Goal: Find specific page/section: Find specific page/section

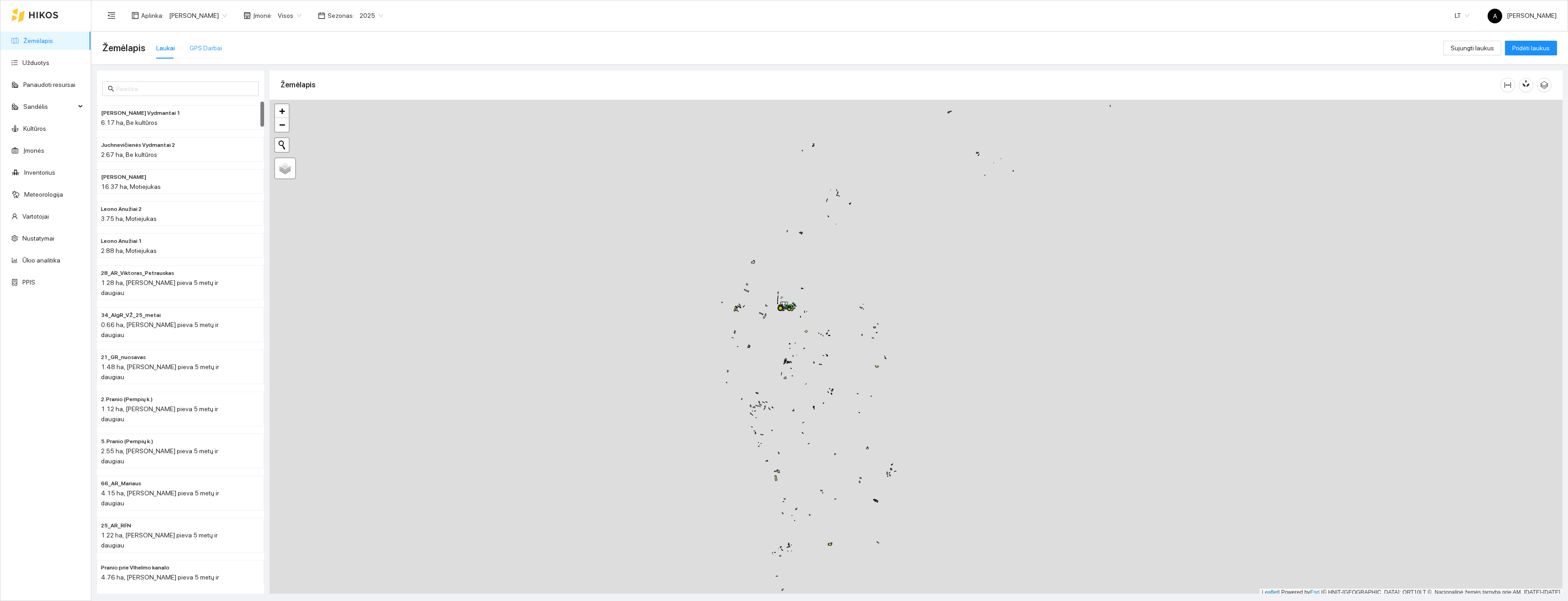
click at [199, 42] on div "GPS Darbai" at bounding box center [206, 48] width 33 height 21
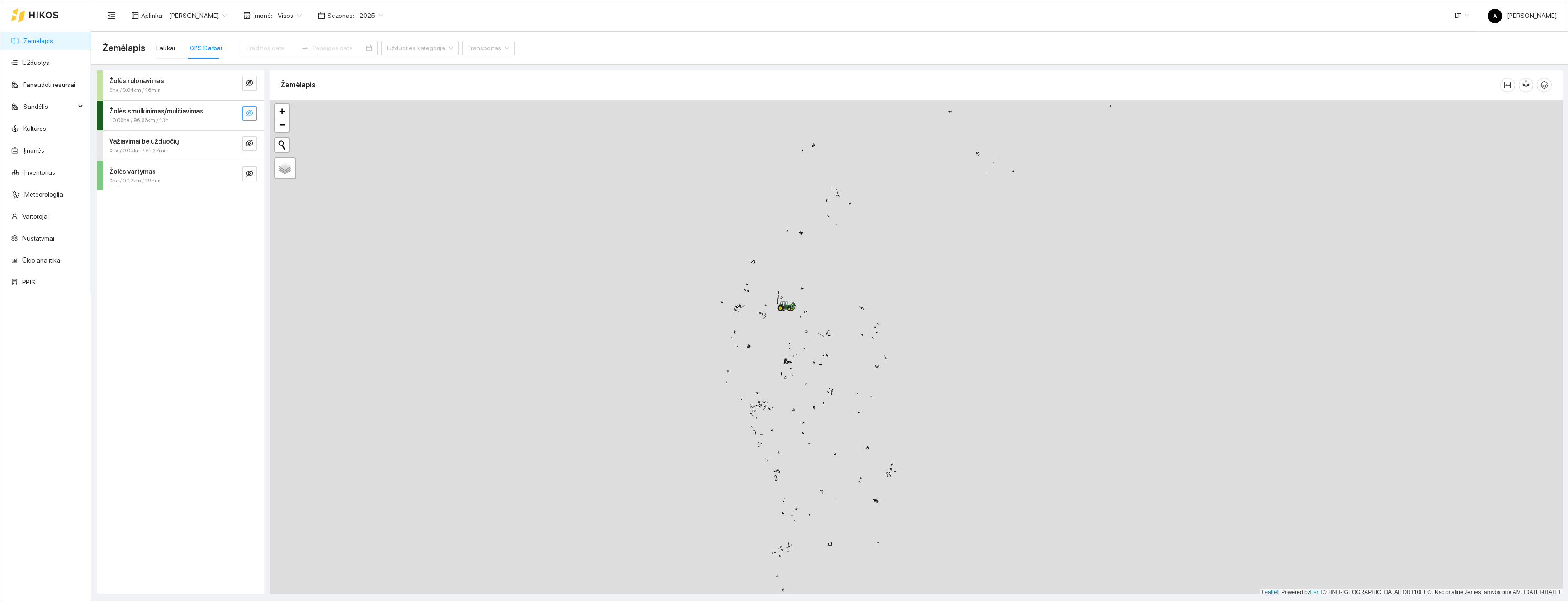
click at [251, 111] on icon "eye-invisible" at bounding box center [249, 113] width 7 height 7
drag, startPoint x: 674, startPoint y: 326, endPoint x: 684, endPoint y: 361, distance: 36.4
click at [728, 485] on div at bounding box center [916, 345] width 1294 height 496
drag, startPoint x: 664, startPoint y: 302, endPoint x: 719, endPoint y: 316, distance: 56.8
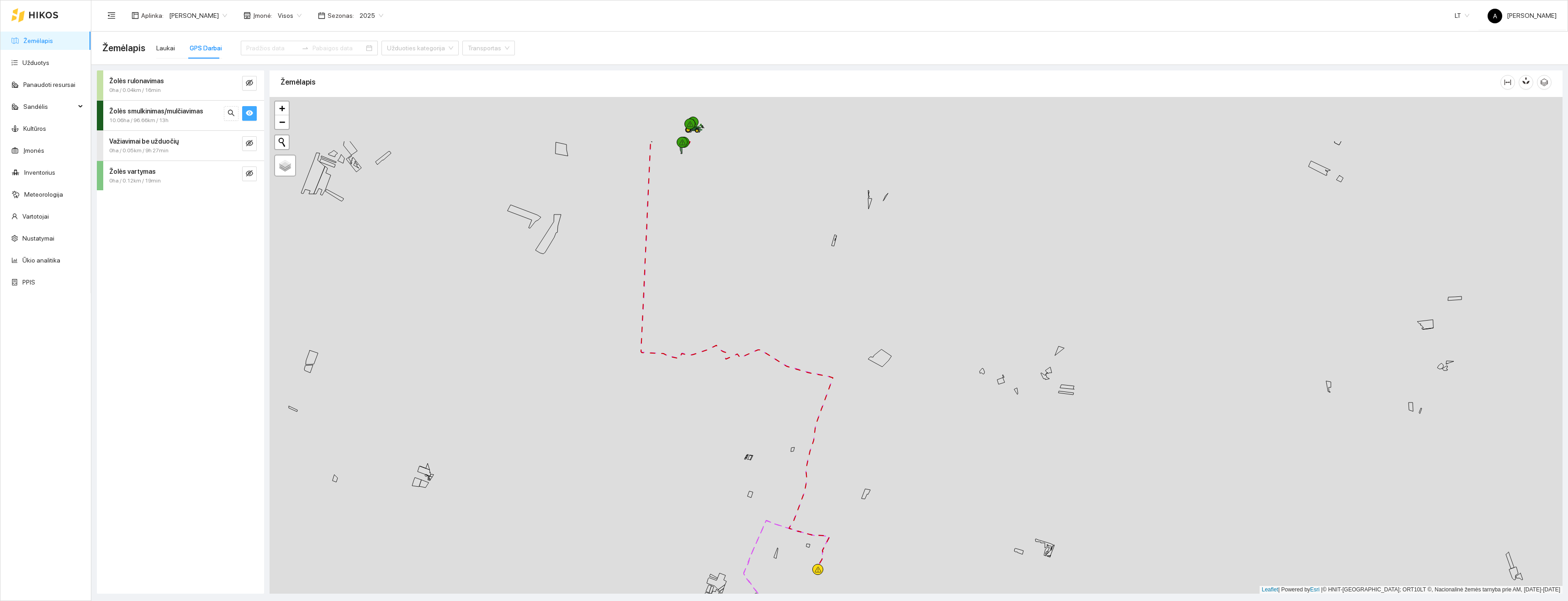
click at [765, 496] on div at bounding box center [916, 345] width 1294 height 496
drag, startPoint x: 721, startPoint y: 298, endPoint x: 760, endPoint y: 436, distance: 143.4
click at [760, 436] on div at bounding box center [916, 345] width 1294 height 496
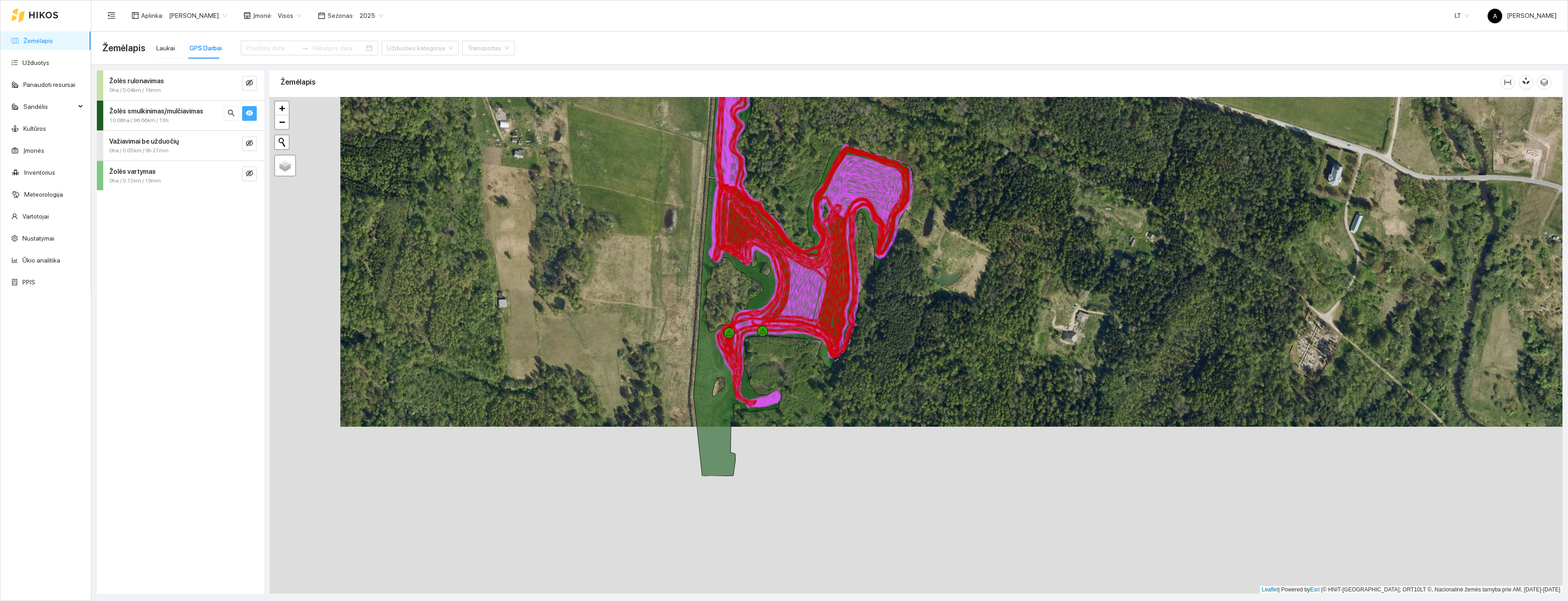
drag, startPoint x: 845, startPoint y: 479, endPoint x: 915, endPoint y: 312, distance: 181.1
click at [915, 312] on div at bounding box center [916, 345] width 1294 height 496
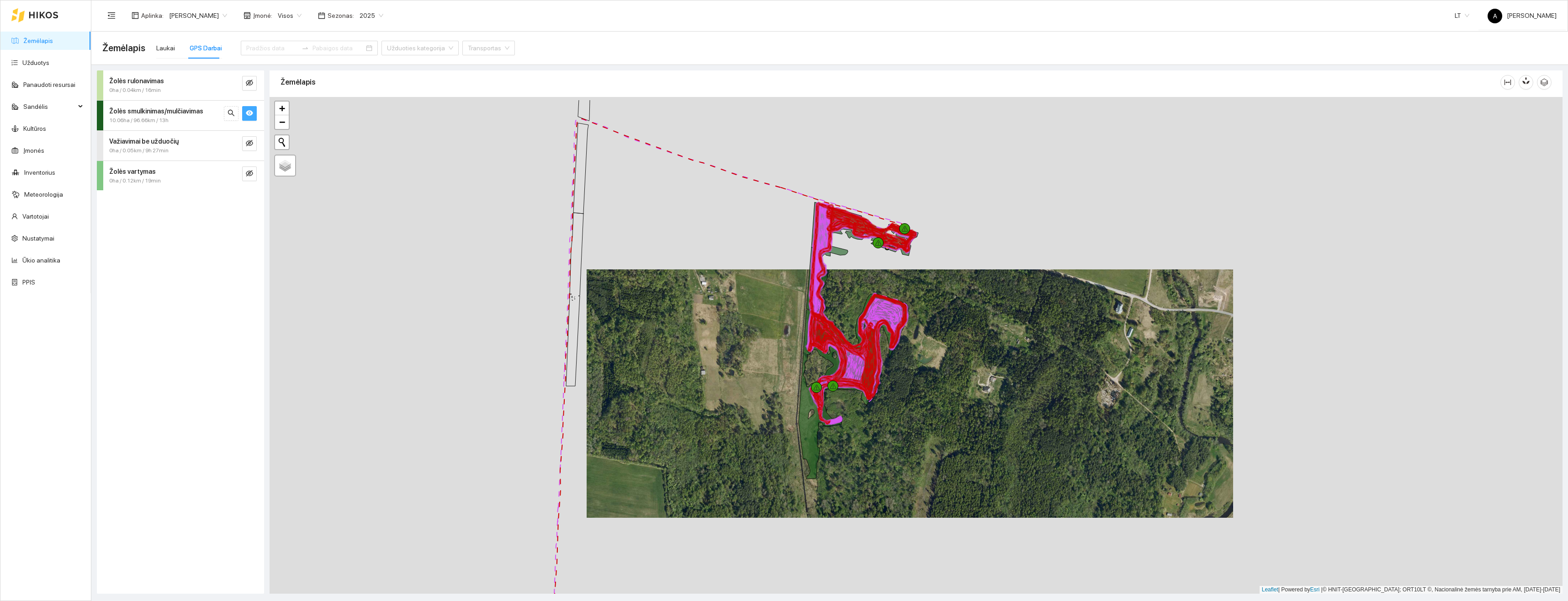
drag, startPoint x: 914, startPoint y: 307, endPoint x: 922, endPoint y: 384, distance: 77.4
click at [919, 403] on div at bounding box center [916, 345] width 1294 height 496
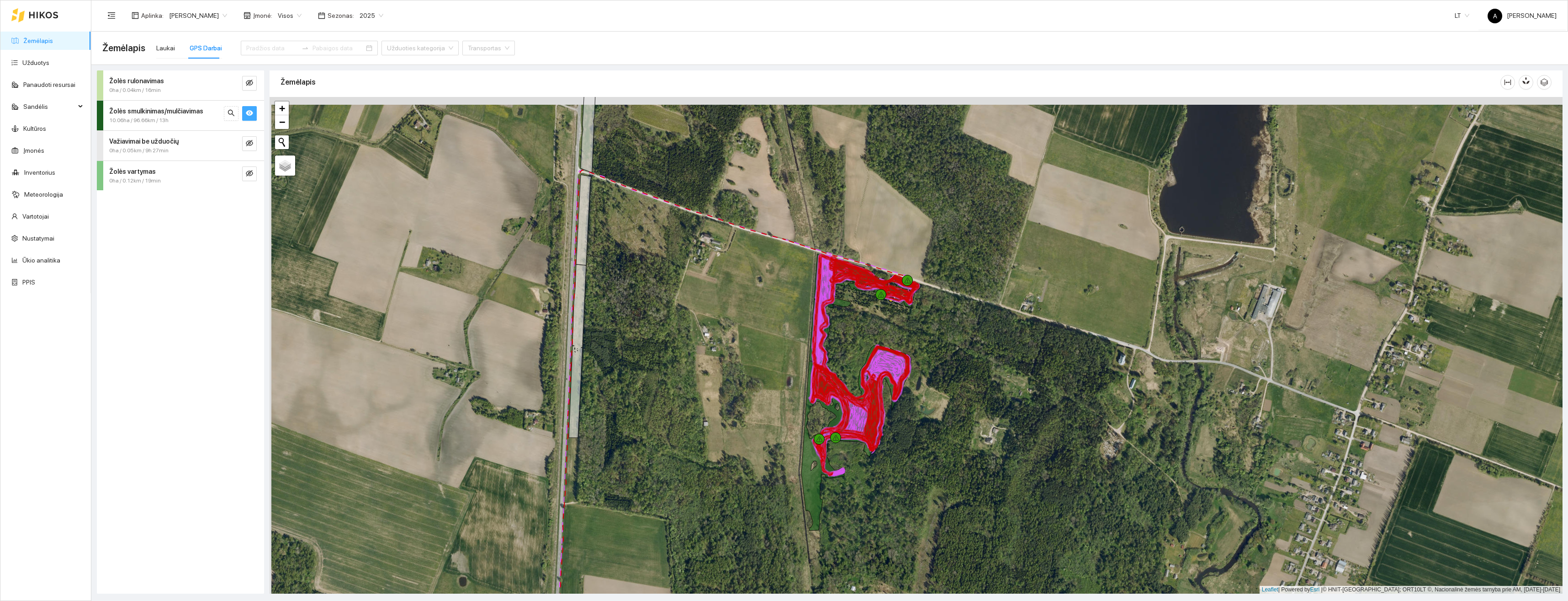
drag, startPoint x: 946, startPoint y: 314, endPoint x: 961, endPoint y: 401, distance: 88.3
click at [961, 401] on div at bounding box center [916, 345] width 1294 height 496
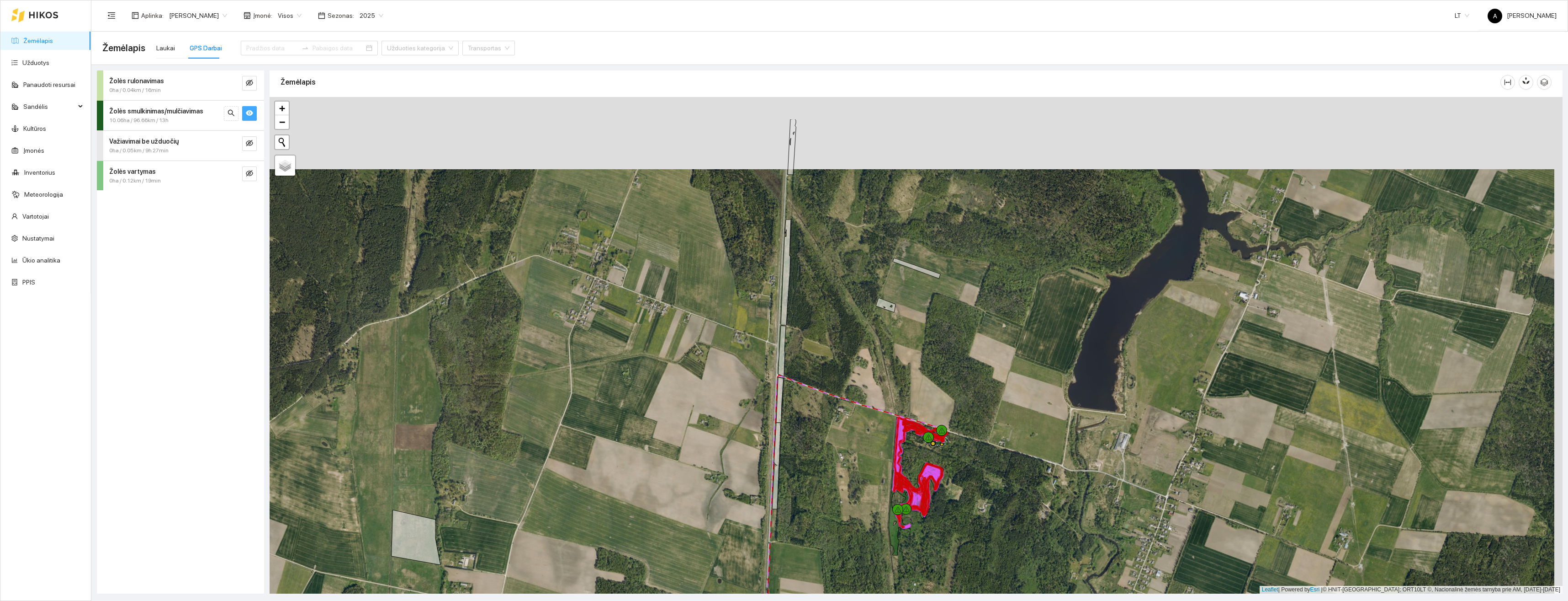
drag, startPoint x: 1005, startPoint y: 291, endPoint x: 997, endPoint y: 365, distance: 74.4
click at [997, 365] on div at bounding box center [916, 345] width 1294 height 496
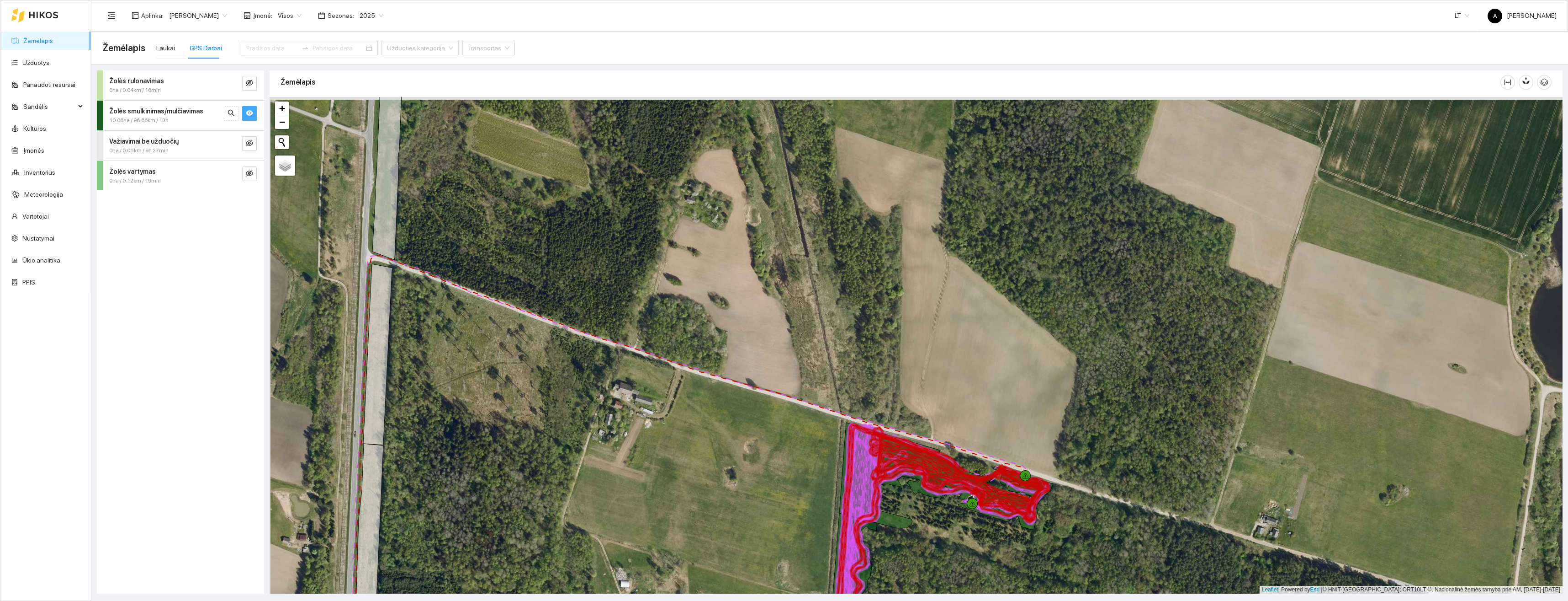
drag, startPoint x: 881, startPoint y: 224, endPoint x: 896, endPoint y: 378, distance: 154.7
click at [896, 378] on div at bounding box center [916, 345] width 1294 height 496
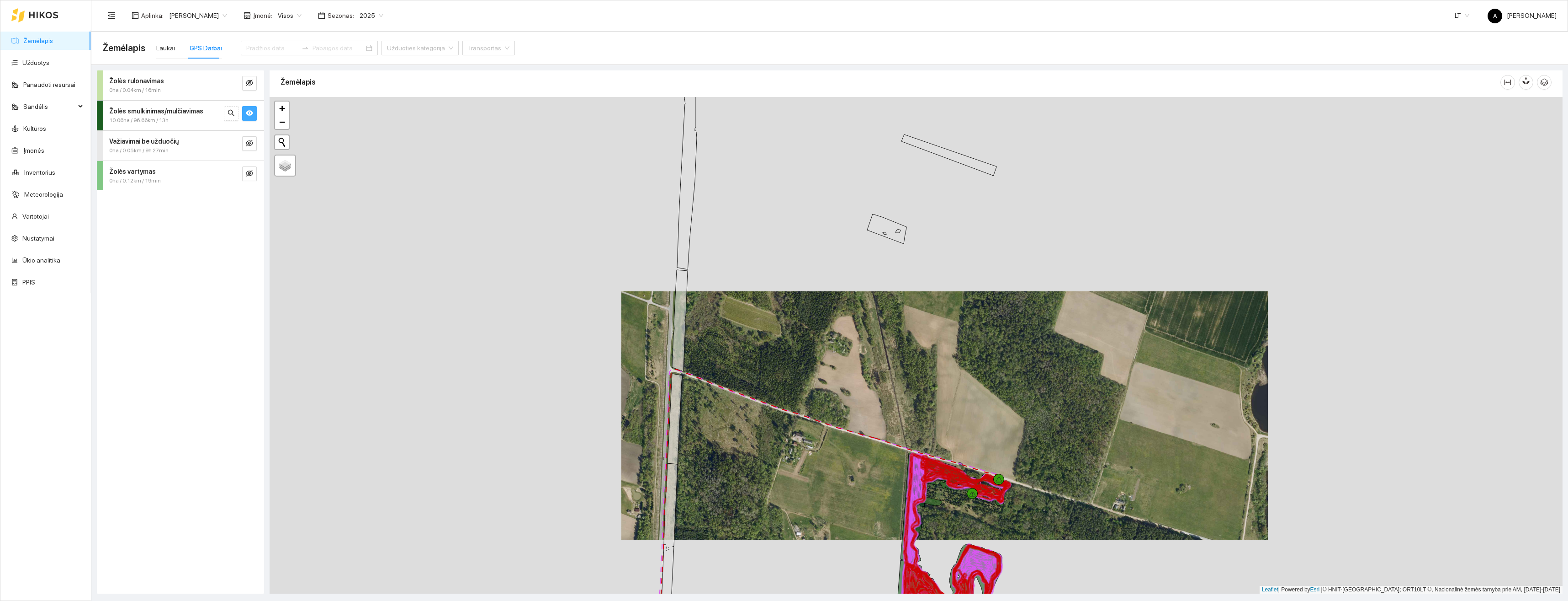
drag, startPoint x: 1088, startPoint y: 440, endPoint x: 1064, endPoint y: 398, distance: 48.4
click at [1064, 398] on div at bounding box center [916, 345] width 1294 height 496
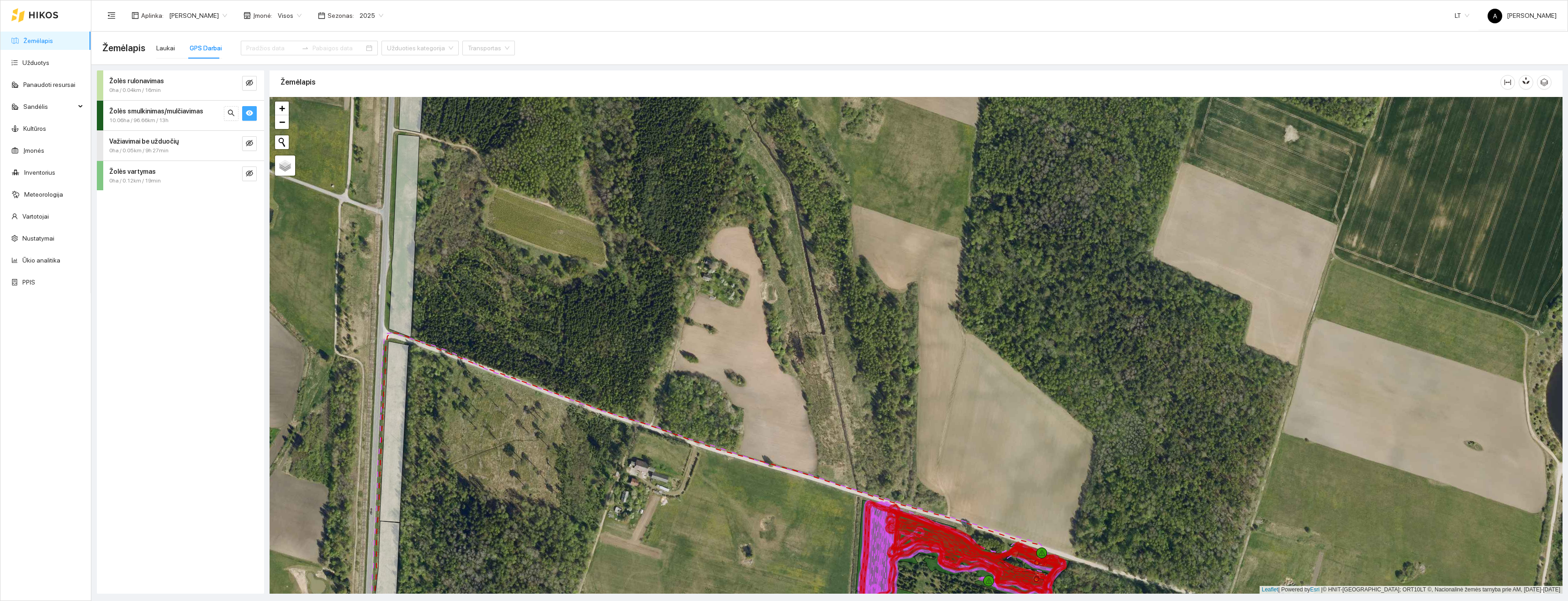
drag, startPoint x: 1091, startPoint y: 328, endPoint x: 1093, endPoint y: 348, distance: 20.1
click at [1093, 348] on div at bounding box center [916, 345] width 1294 height 496
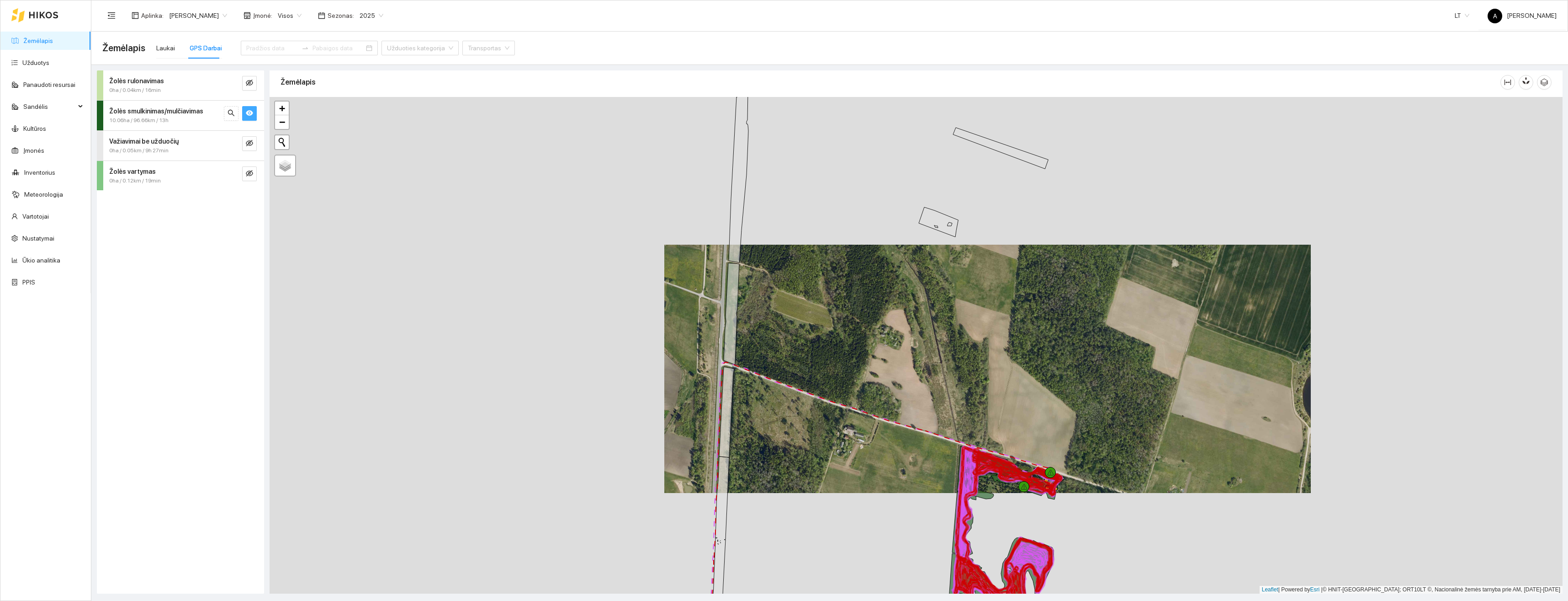
drag, startPoint x: 1091, startPoint y: 332, endPoint x: 1053, endPoint y: 372, distance: 55.2
click at [1053, 372] on div at bounding box center [916, 345] width 1294 height 496
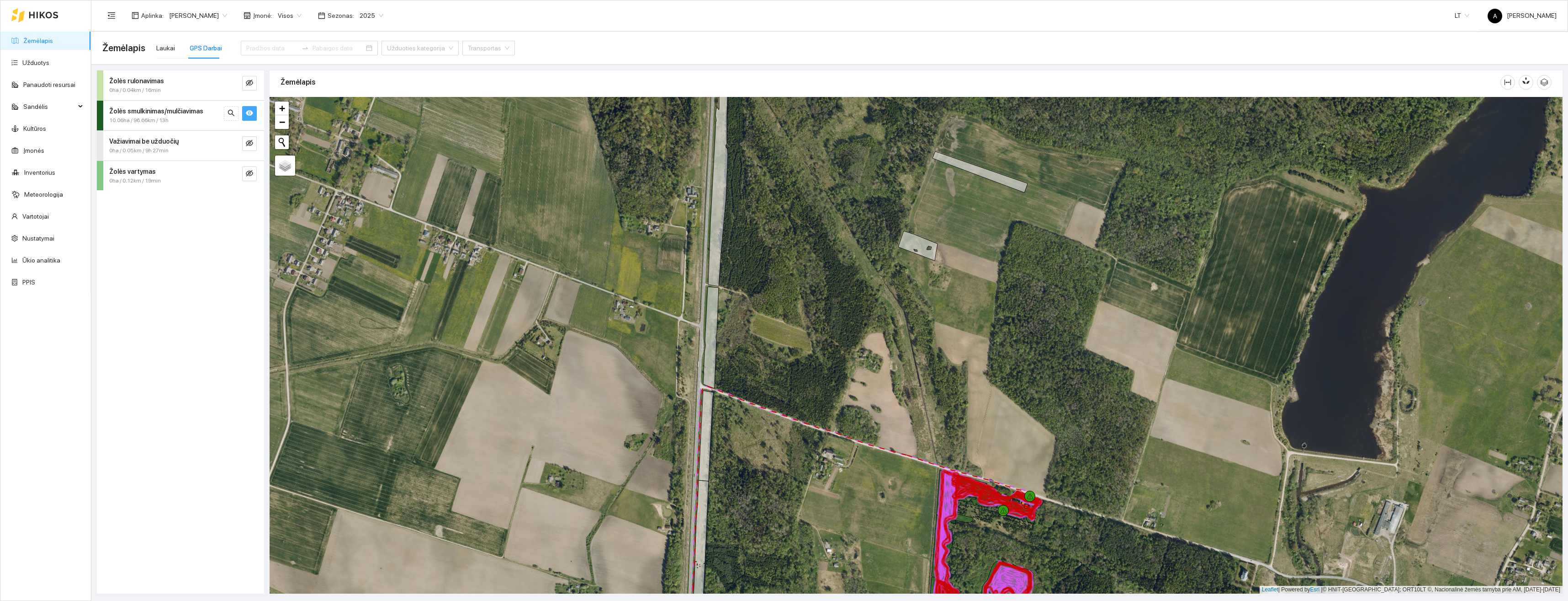
drag, startPoint x: 1044, startPoint y: 539, endPoint x: 1031, endPoint y: 418, distance: 121.7
click at [1030, 427] on div at bounding box center [916, 345] width 1294 height 496
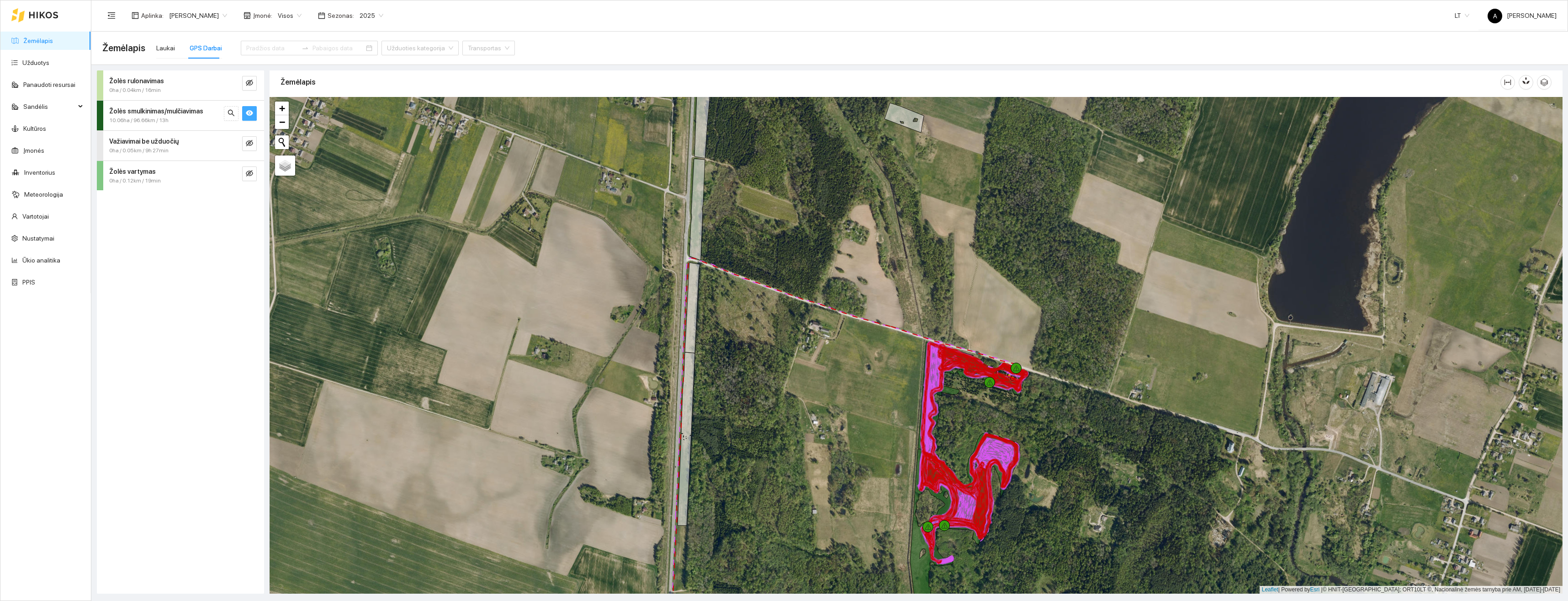
click at [246, 110] on icon "eye" at bounding box center [249, 113] width 7 height 7
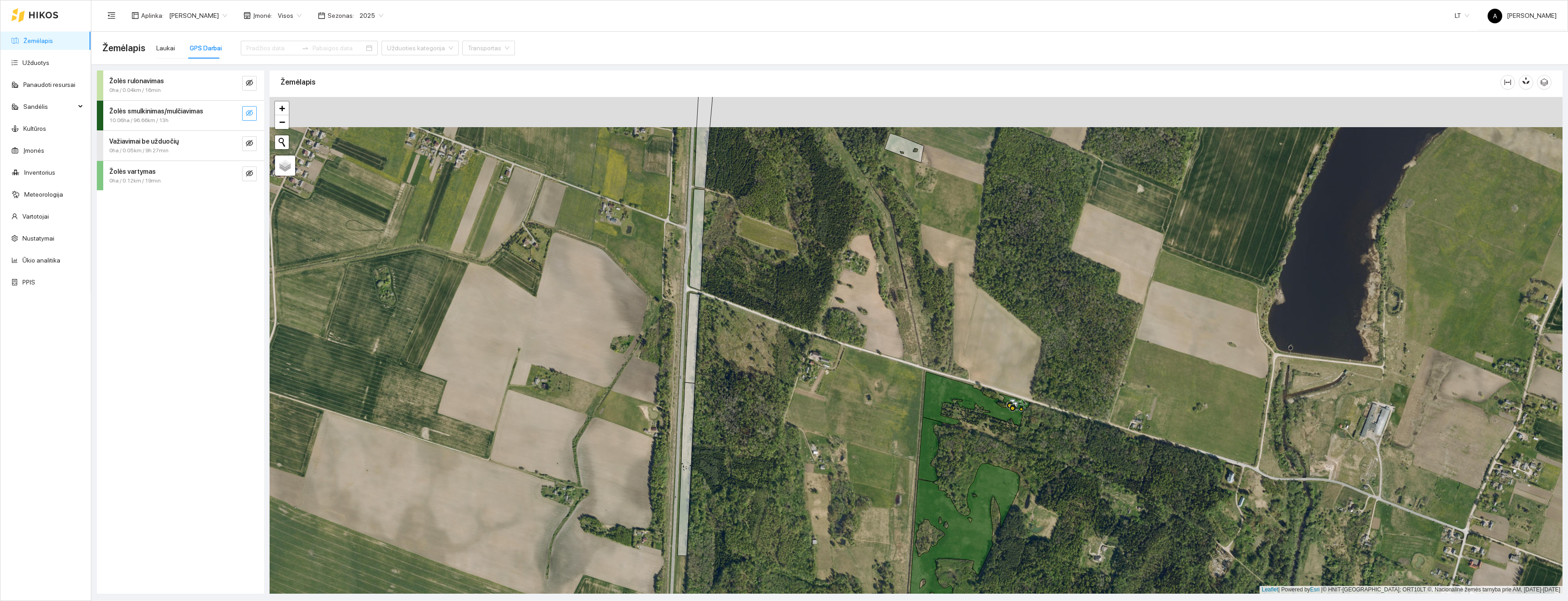
drag, startPoint x: 1044, startPoint y: 338, endPoint x: 1062, endPoint y: 453, distance: 116.4
click at [1062, 453] on div "+ − Nieko nerasta. Bandykite dar kartą. Žemėlapis Palydovas Leaflet | Powered b…" at bounding box center [916, 345] width 1294 height 496
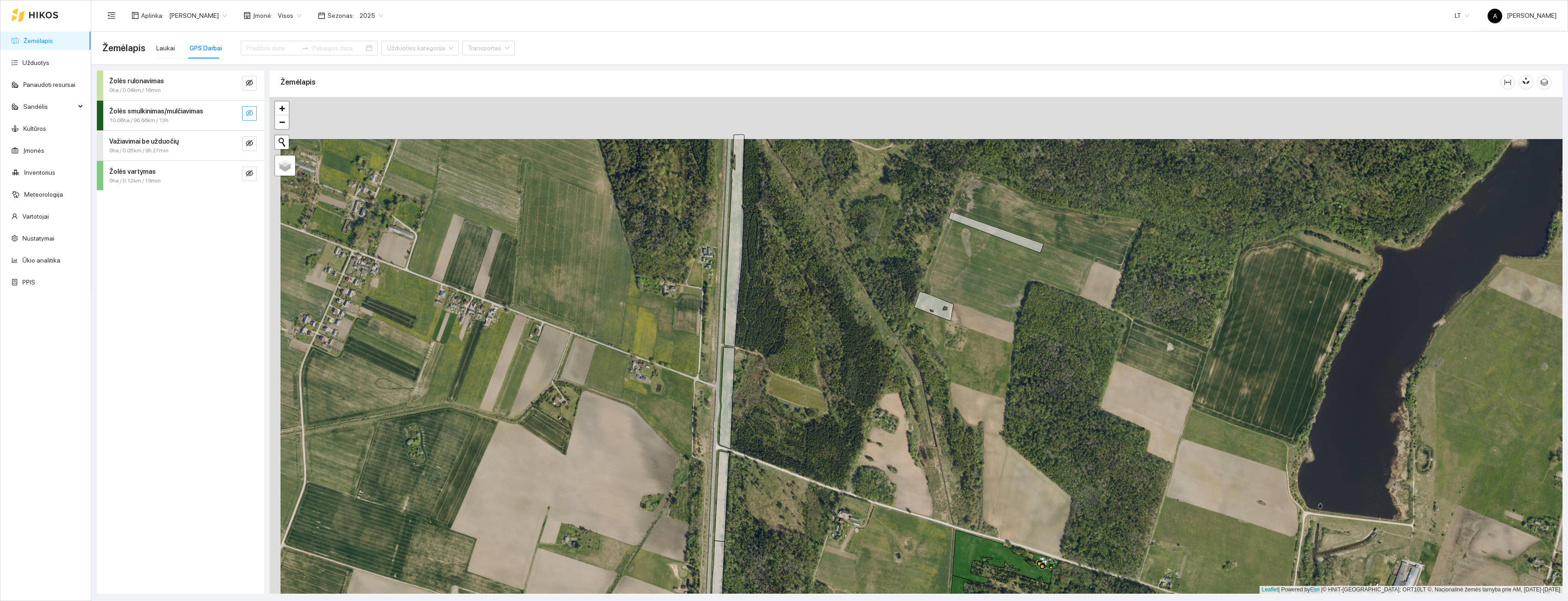
drag, startPoint x: 1011, startPoint y: 306, endPoint x: 1020, endPoint y: 351, distance: 45.9
click at [1020, 351] on div "+ − Nieko nerasta. Bandykite dar kartą. Žemėlapis Palydovas Leaflet | Powered b…" at bounding box center [916, 345] width 1294 height 496
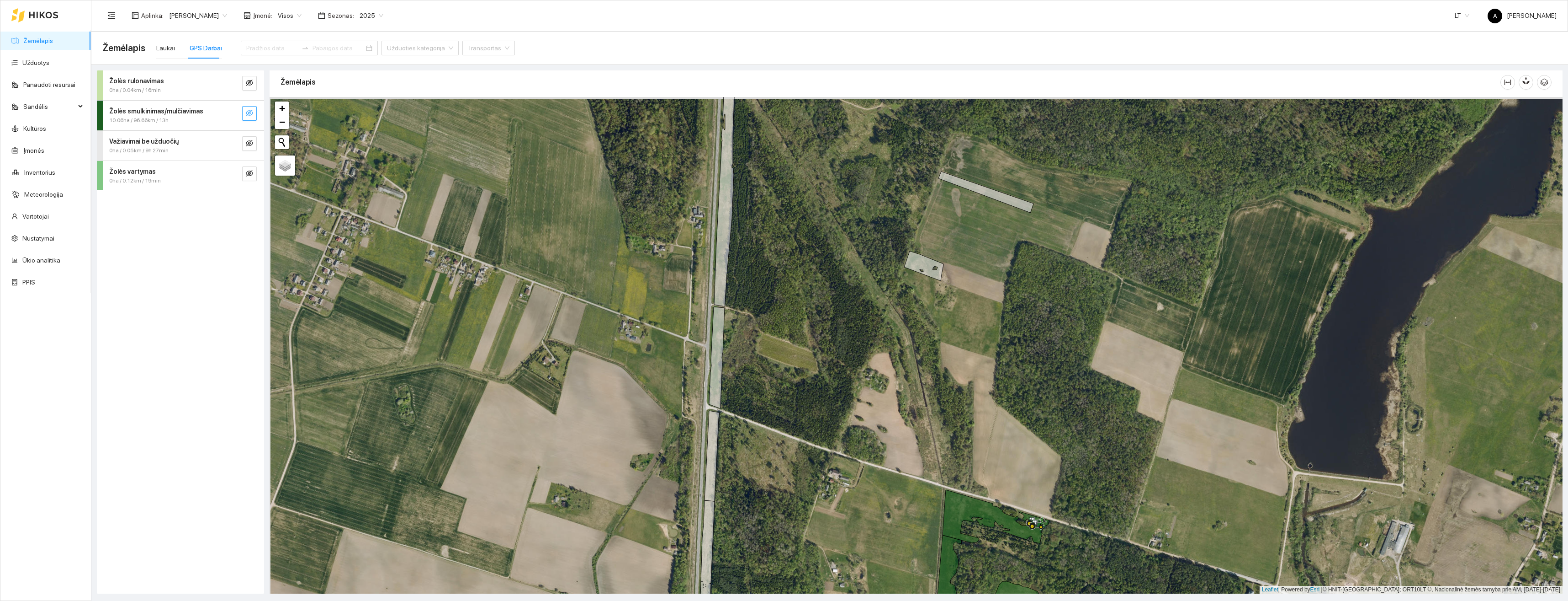
drag, startPoint x: 1036, startPoint y: 421, endPoint x: 1027, endPoint y: 393, distance: 29.4
click at [1027, 393] on div "+ − Nieko nerasta. Bandykite dar kartą. Žemėlapis Palydovas Leaflet | Powered b…" at bounding box center [916, 345] width 1294 height 496
